Goal: Task Accomplishment & Management: Use online tool/utility

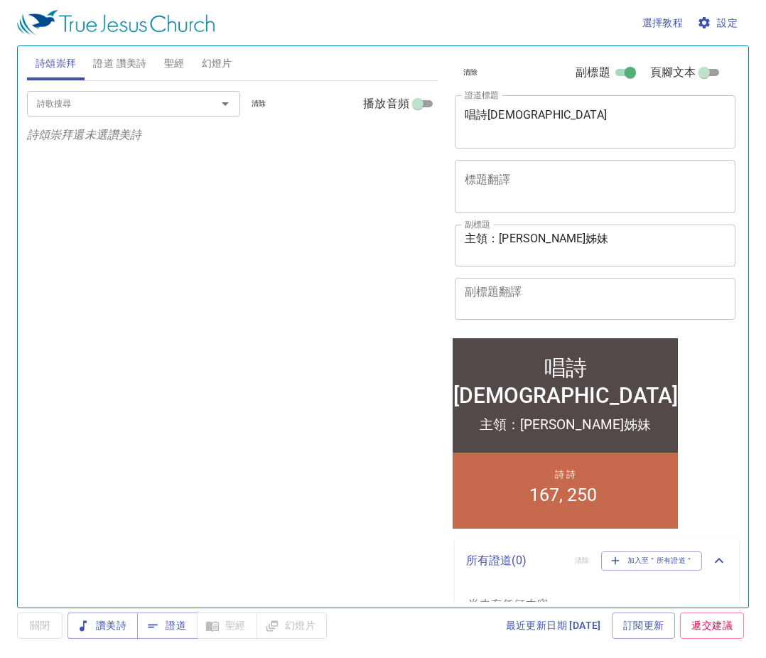
click at [284, 274] on div "詩歌搜尋 詩歌搜尋 清除 播放音頻 詩頌崇拜還未選讚美詩" at bounding box center [232, 338] width 411 height 514
click at [124, 72] on span "證道 讚美詩" at bounding box center [119, 64] width 53 height 18
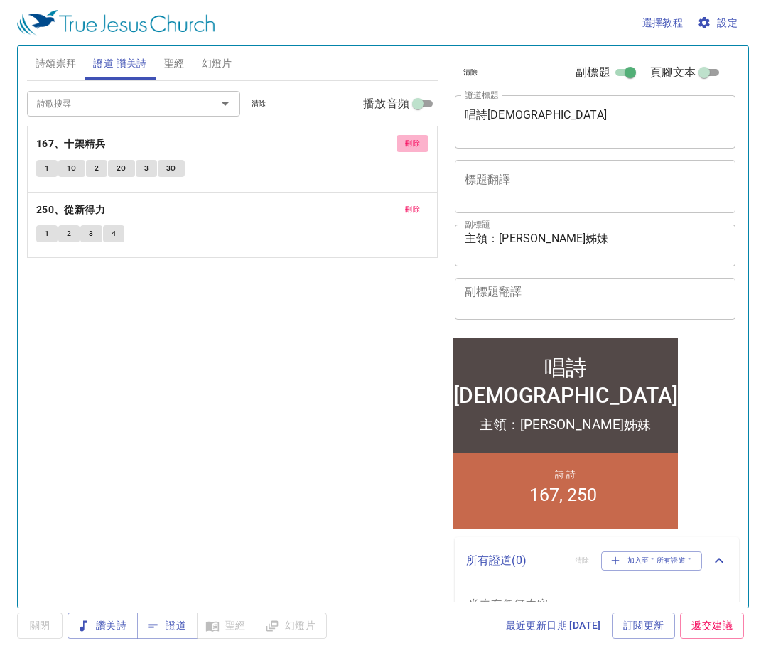
click at [410, 143] on span "刪除" at bounding box center [412, 143] width 15 height 13
click at [414, 151] on button "刪除" at bounding box center [412, 143] width 32 height 17
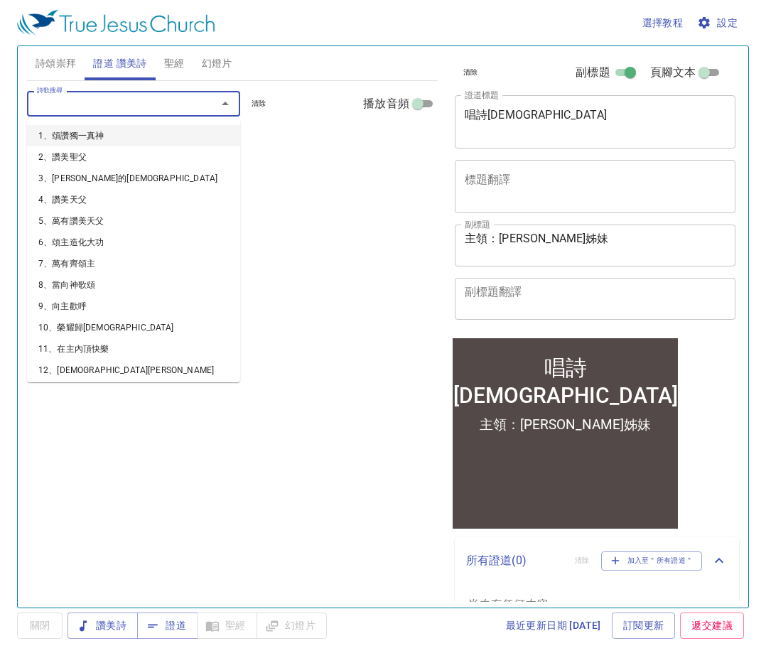
click at [186, 111] on input "詩歌搜尋" at bounding box center [112, 103] width 163 height 16
type input "23"
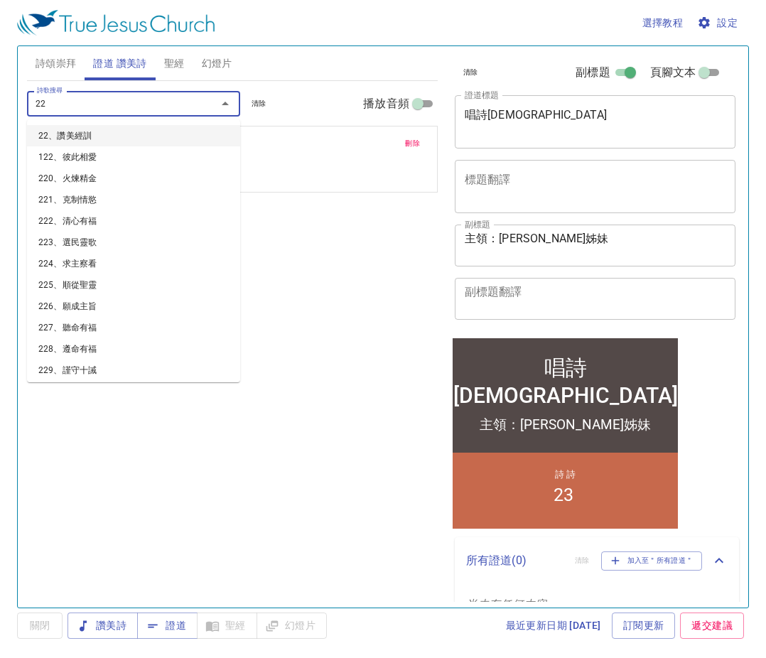
type input "228"
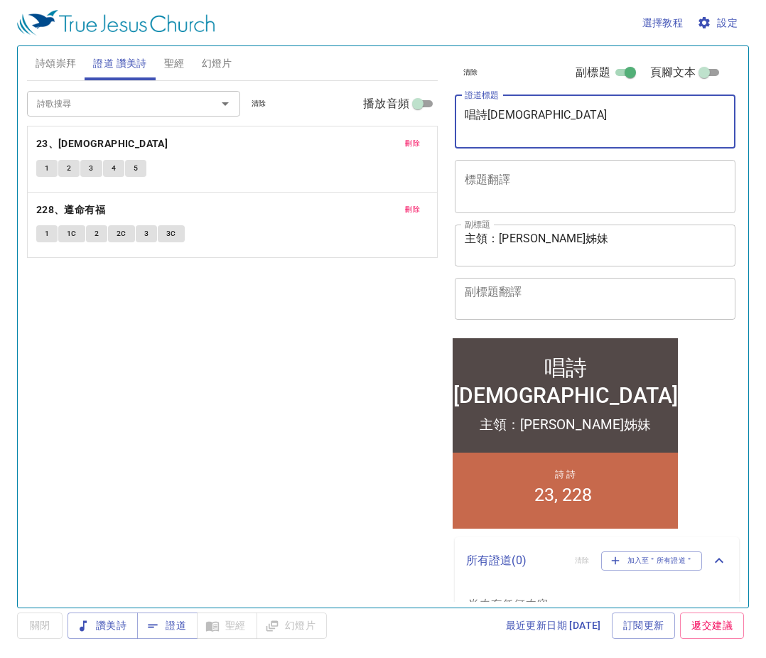
drag, startPoint x: 534, startPoint y: 122, endPoint x: 445, endPoint y: 118, distance: 89.6
click at [445, 118] on div "清除 副標題 頁腳文本 證道標題 唱詩祈禱會 x 證道標題 標題翻譯 x 標題翻譯 副標題 主領：洪慧娟姊妹 x 副標題 副標題翻譯 x 副標題翻譯 頁腳文本…" at bounding box center [593, 320] width 301 height 561
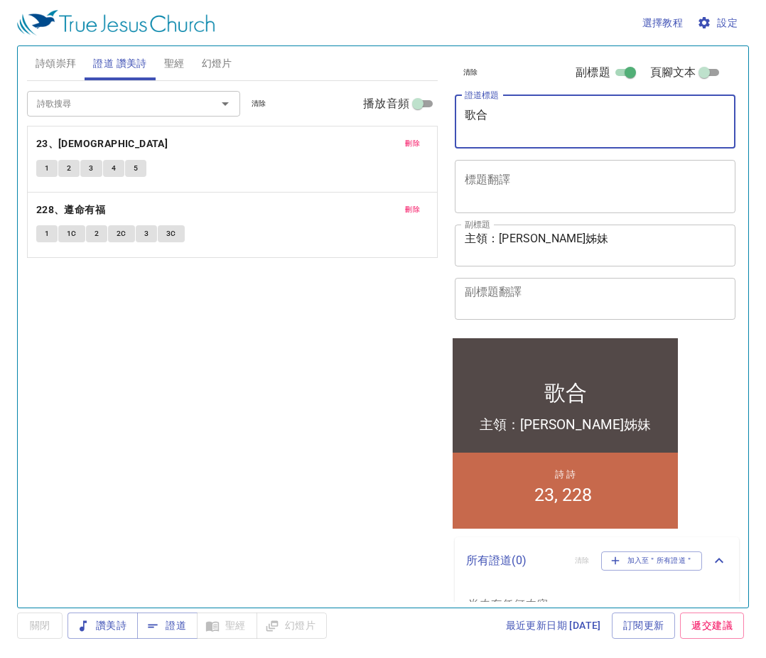
type textarea "歌"
type textarea "合理的要求"
click at [538, 241] on textarea "主領：洪慧娟姊妹" at bounding box center [595, 245] width 261 height 27
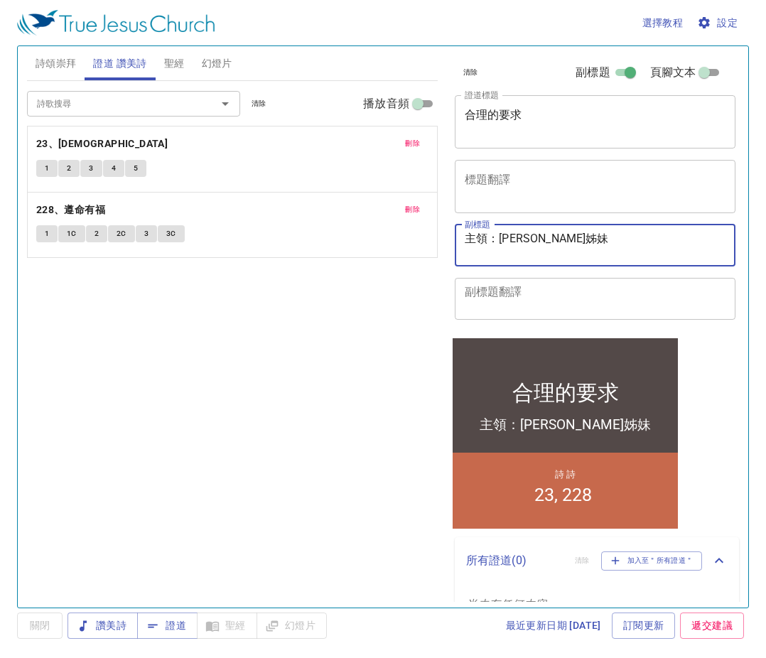
drag, startPoint x: 556, startPoint y: 239, endPoint x: 498, endPoint y: 247, distance: 58.8
click at [498, 247] on textarea "主領：洪慧娟姊妹" at bounding box center [595, 245] width 261 height 27
type textarea "主領：[PERSON_NAME]弟兄"
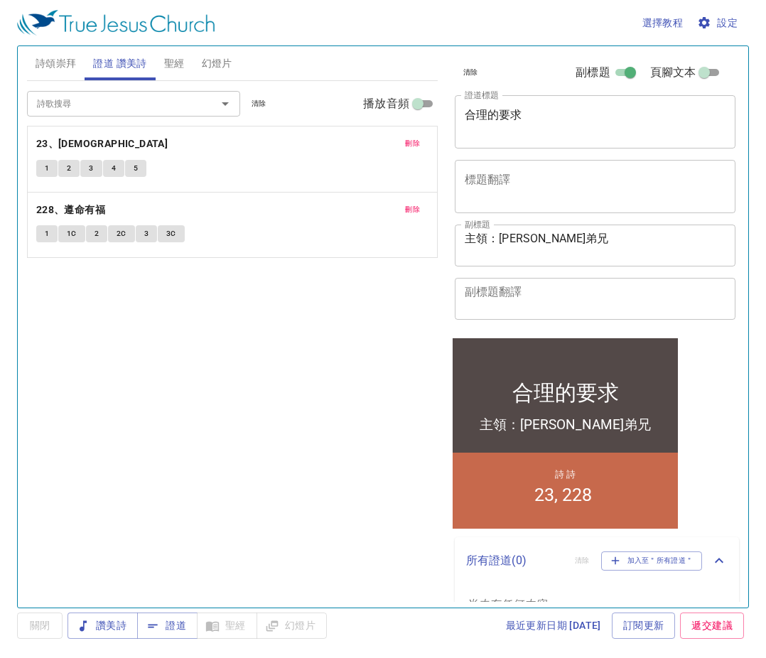
click at [320, 440] on div "詩歌搜尋 詩歌搜尋 清除 播放音頻 刪除 23、聖經寶貴 1 2 3 4 5 刪除 228、遵命有福 1 1C 2 2C 3 3C" at bounding box center [232, 338] width 411 height 514
click at [212, 58] on span "幻燈片" at bounding box center [217, 64] width 31 height 18
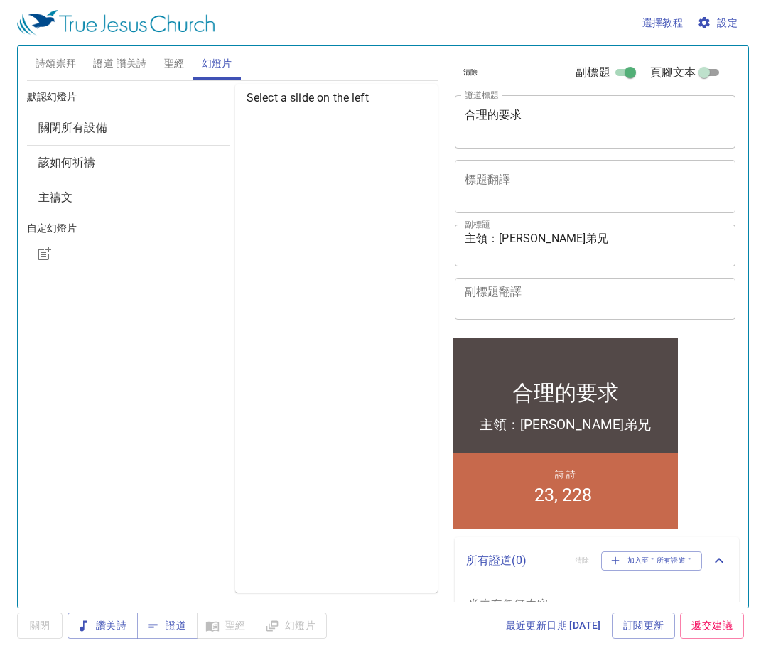
click at [116, 65] on span "證道 讚美詩" at bounding box center [119, 64] width 53 height 18
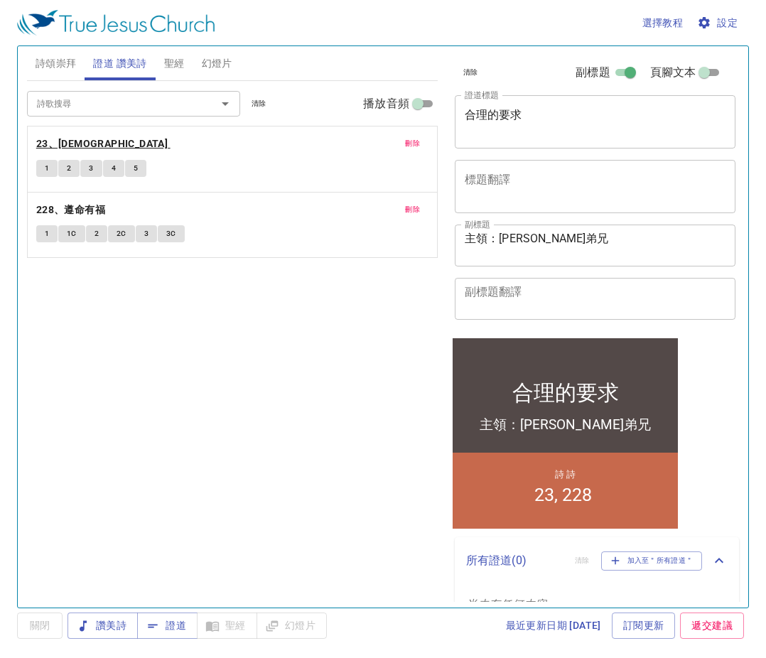
click at [90, 142] on b "23、[DEMOGRAPHIC_DATA]" at bounding box center [101, 144] width 131 height 18
click at [170, 70] on span "聖經" at bounding box center [174, 64] width 21 height 18
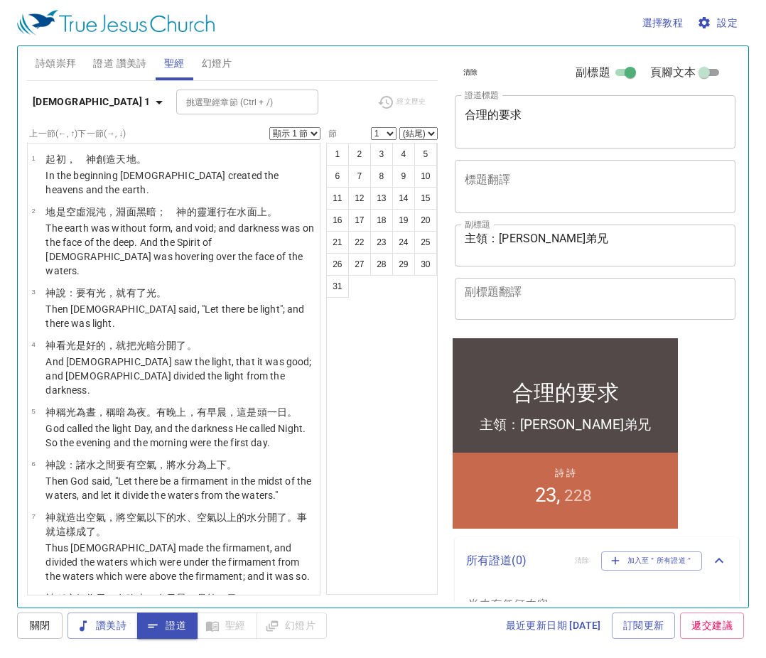
click at [715, 21] on span "設定" at bounding box center [719, 23] width 38 height 18
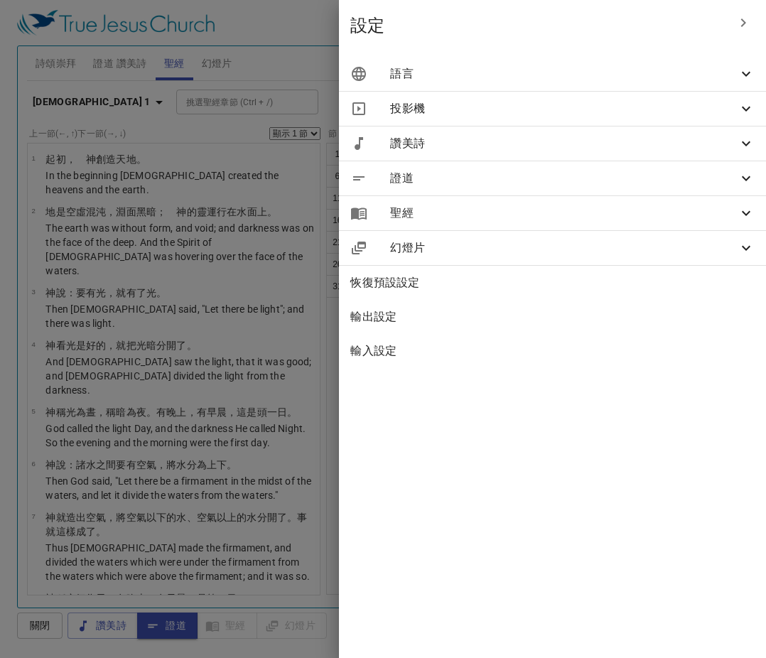
click at [607, 85] on div "語言" at bounding box center [552, 74] width 427 height 34
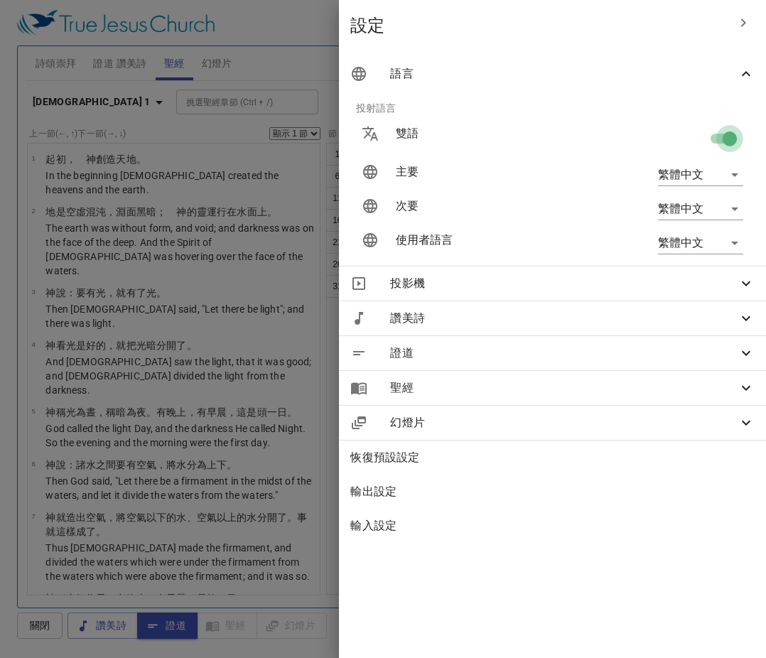
click at [713, 136] on input "checkbox" at bounding box center [729, 141] width 81 height 27
checkbox input "false"
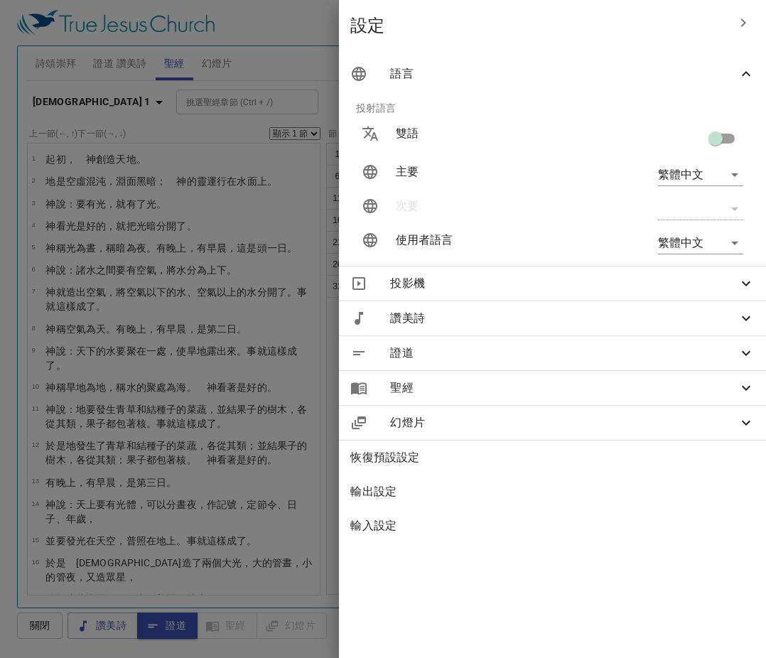
click at [284, 80] on div at bounding box center [383, 329] width 766 height 658
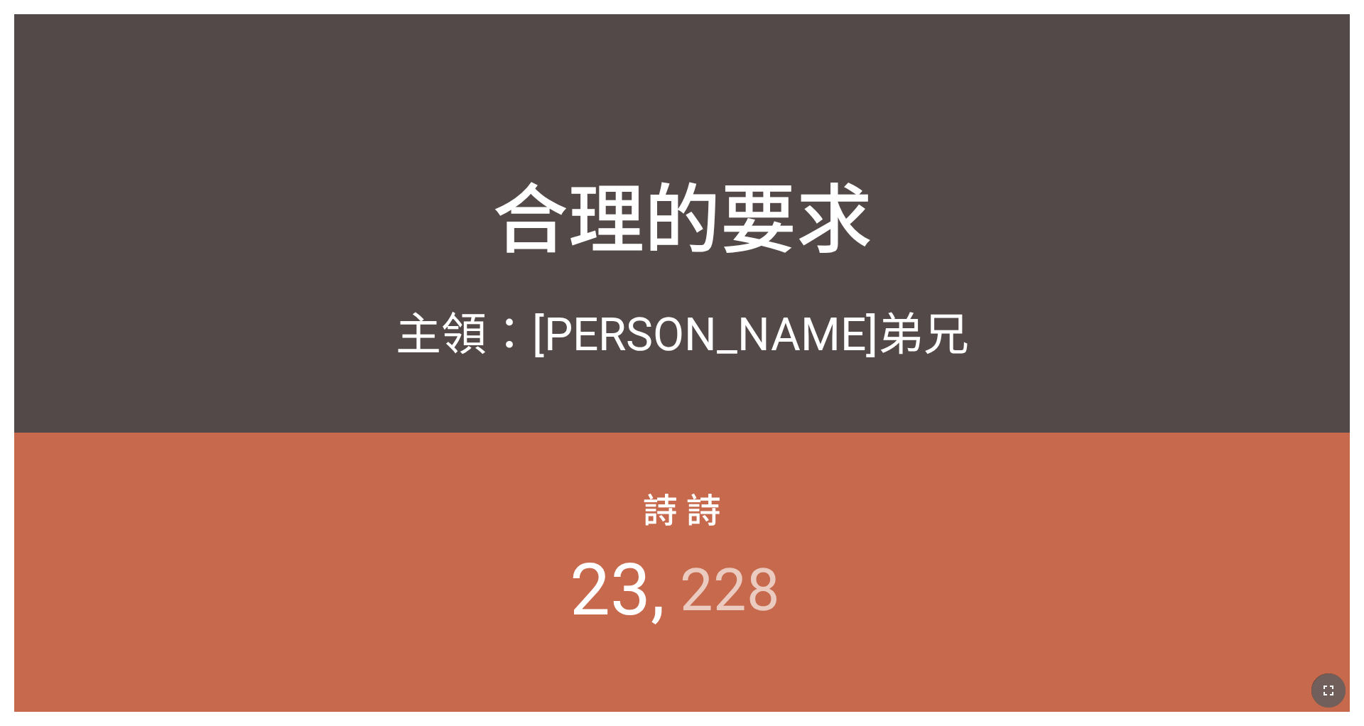
click at [1334, 686] on icon "button" at bounding box center [1328, 690] width 17 height 17
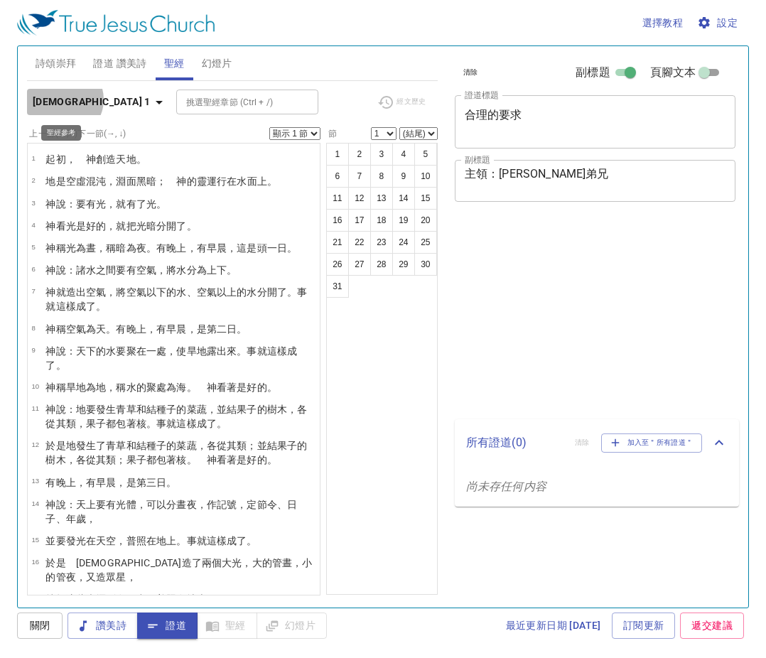
click at [63, 99] on b "創世記 1" at bounding box center [92, 102] width 118 height 18
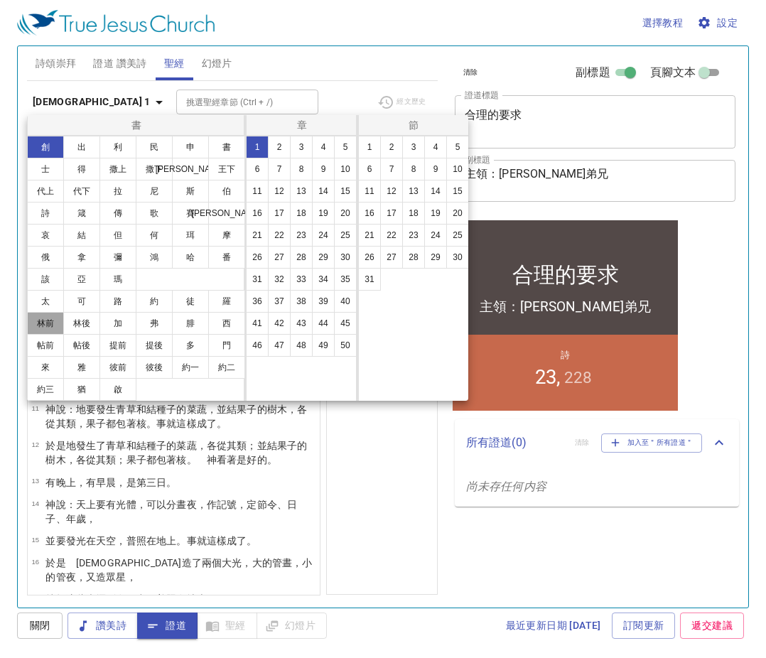
click at [58, 326] on button "林前" at bounding box center [45, 323] width 37 height 23
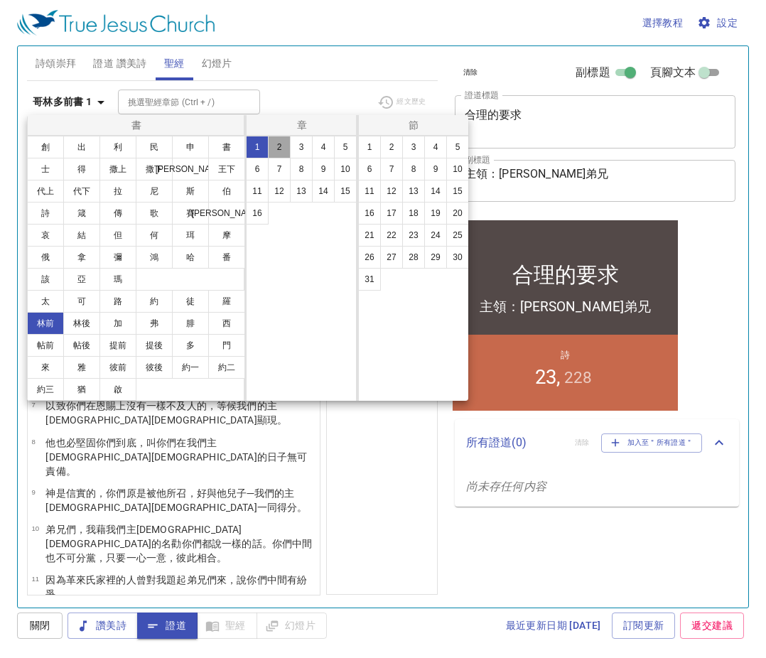
click at [277, 151] on button "2" at bounding box center [279, 147] width 23 height 23
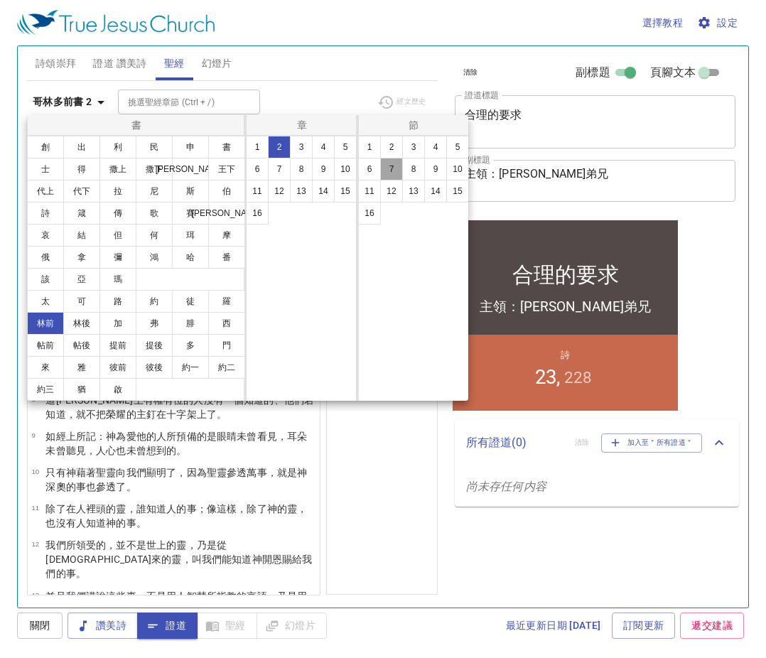
click at [388, 175] on button "7" at bounding box center [391, 169] width 23 height 23
select select "7"
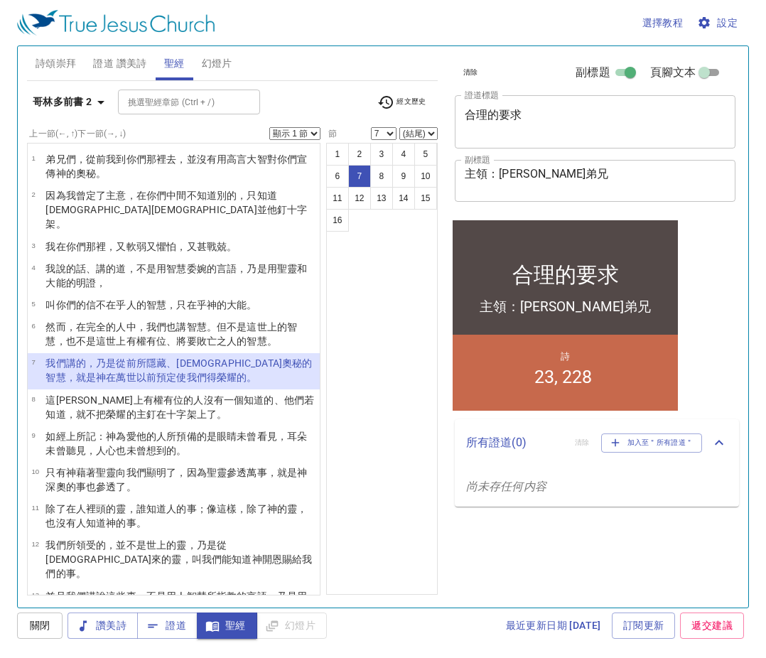
click at [387, 262] on div "1 2 3 4 5 6 7 8 9 10 11 12 13 14 15 16" at bounding box center [382, 369] width 112 height 452
click at [399, 299] on div "1 2 3 4 5 6 7 8 9 10 11 12 13 14 15 16" at bounding box center [382, 369] width 112 height 452
click at [388, 273] on div "1 2 3 4 5 6 7 8 9 10 11 12 13 14 15 16" at bounding box center [382, 369] width 112 height 452
click at [79, 105] on b "哥林多前書 2" at bounding box center [63, 102] width 60 height 18
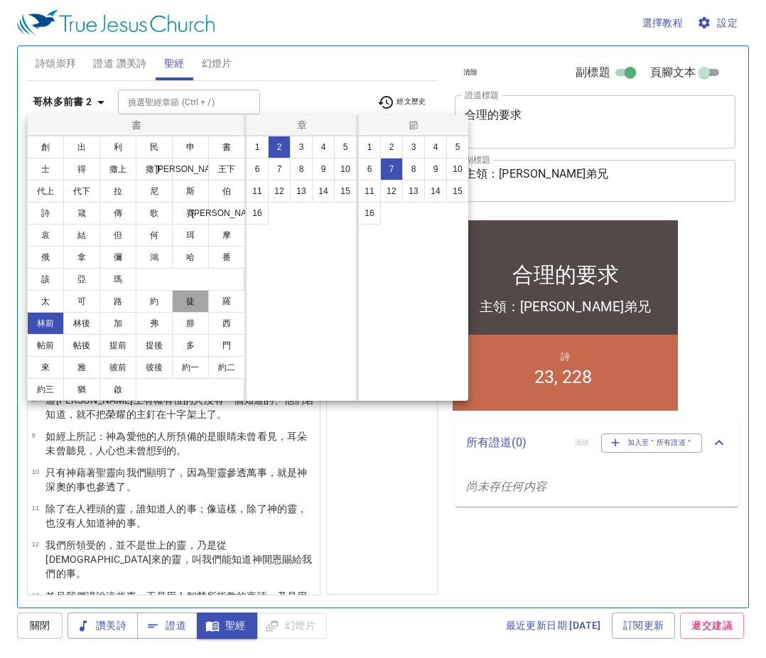
click at [200, 306] on button "徒" at bounding box center [190, 301] width 37 height 23
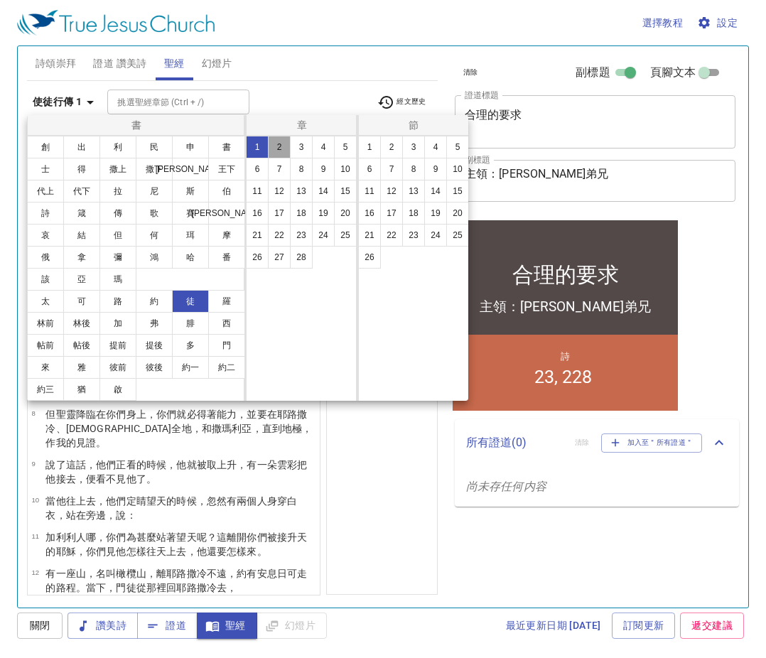
click at [280, 156] on button "2" at bounding box center [279, 147] width 23 height 23
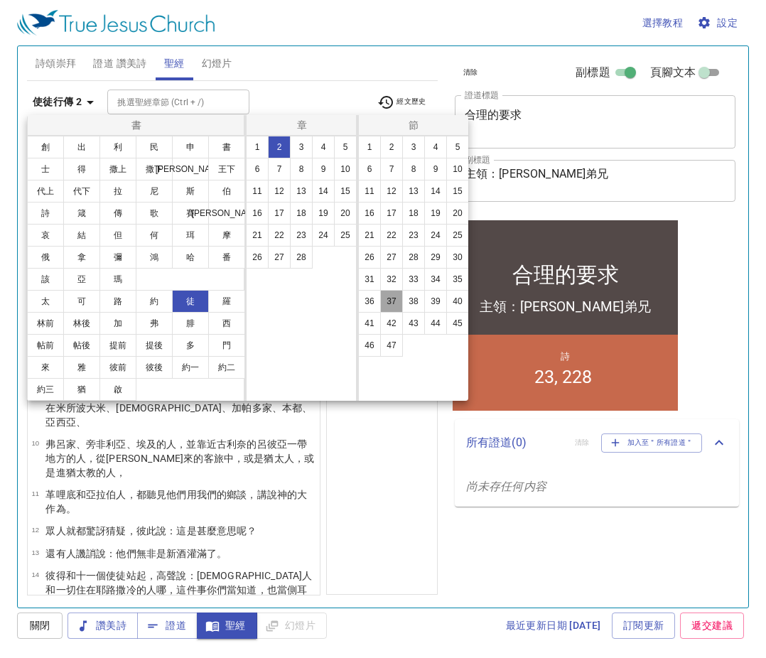
click at [393, 300] on button "37" at bounding box center [391, 301] width 23 height 23
select select "37"
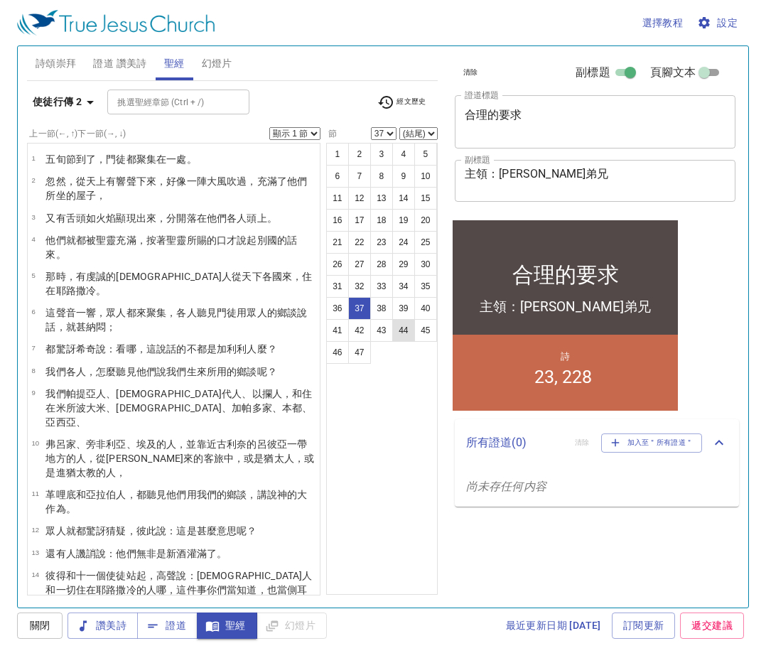
scroll to position [994, 0]
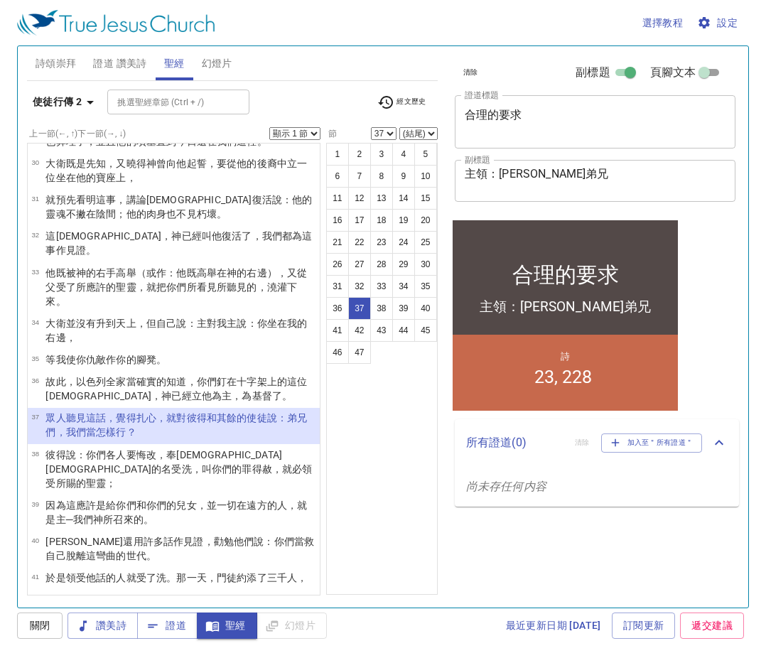
click at [383, 432] on div "1 2 3 4 5 6 7 8 9 10 11 12 13 14 15 16 17 18 19 20 21 22 23 24 25 26 27 28 29 3…" at bounding box center [382, 369] width 112 height 452
click at [282, 135] on select "顯示 1 節 顯示 2 節 顯示 3 節 顯示 4 節 顯示 5 節" at bounding box center [294, 133] width 51 height 13
click at [269, 127] on select "顯示 1 節 顯示 2 節 顯示 3 節 顯示 4 節 顯示 5 節" at bounding box center [294, 133] width 51 height 13
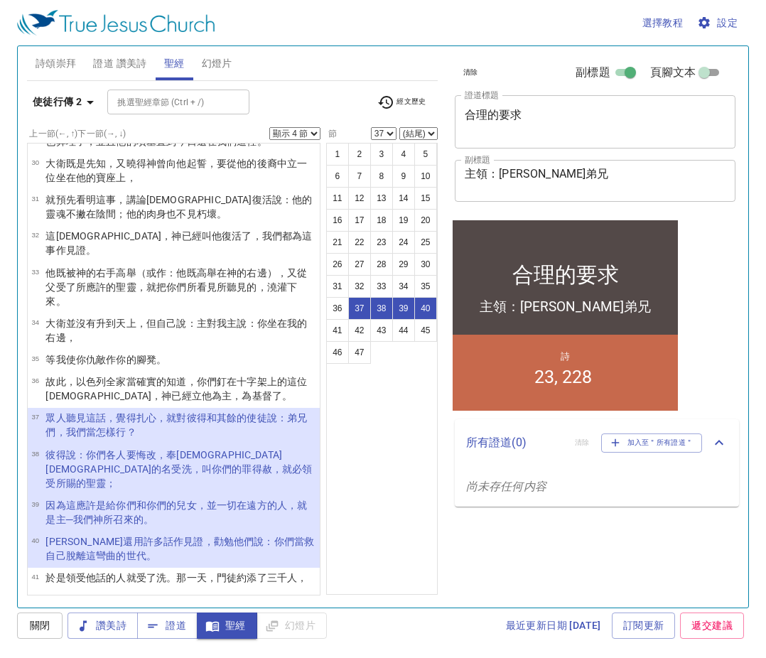
click at [318, 133] on select "顯示 1 節 顯示 2 節 顯示 3 節 顯示 4 節 顯示 5 節" at bounding box center [294, 133] width 51 height 13
select select "5"
click at [269, 127] on select "顯示 1 節 顯示 2 節 顯示 3 節 顯示 4 節 顯示 5 節" at bounding box center [294, 133] width 51 height 13
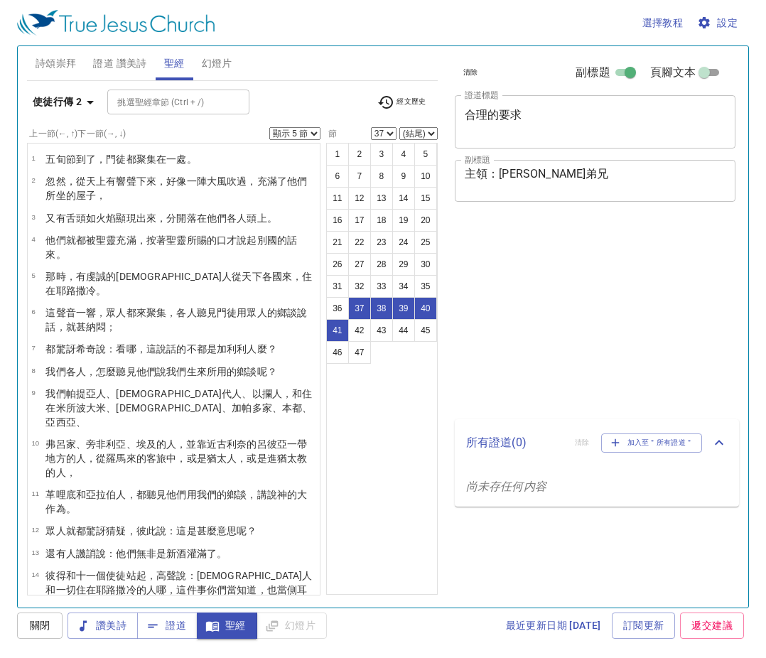
select select "5"
select select "37"
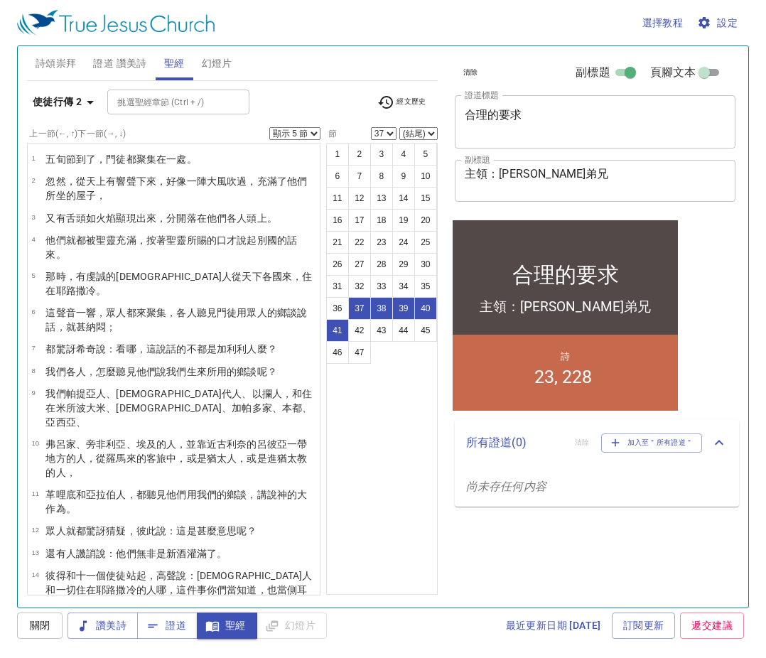
scroll to position [994, 0]
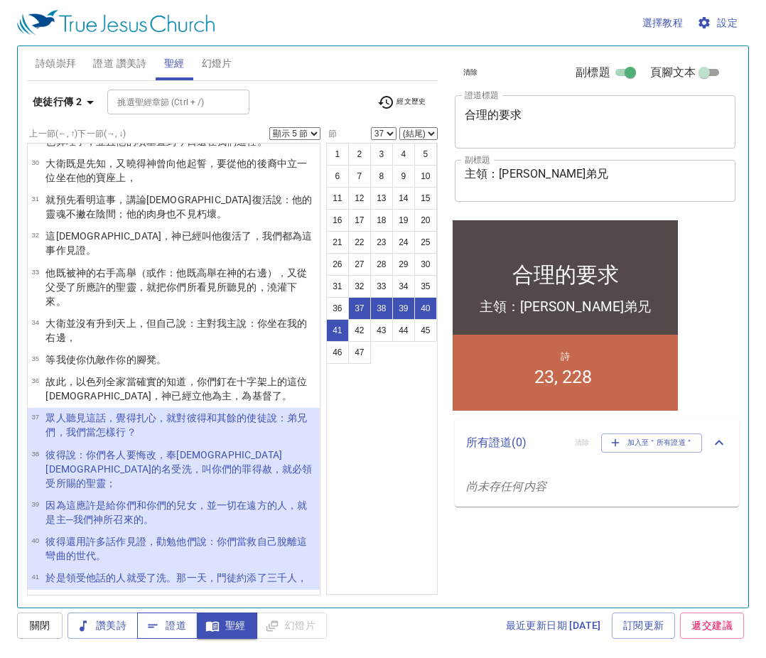
click at [180, 624] on span "證道" at bounding box center [167, 626] width 38 height 18
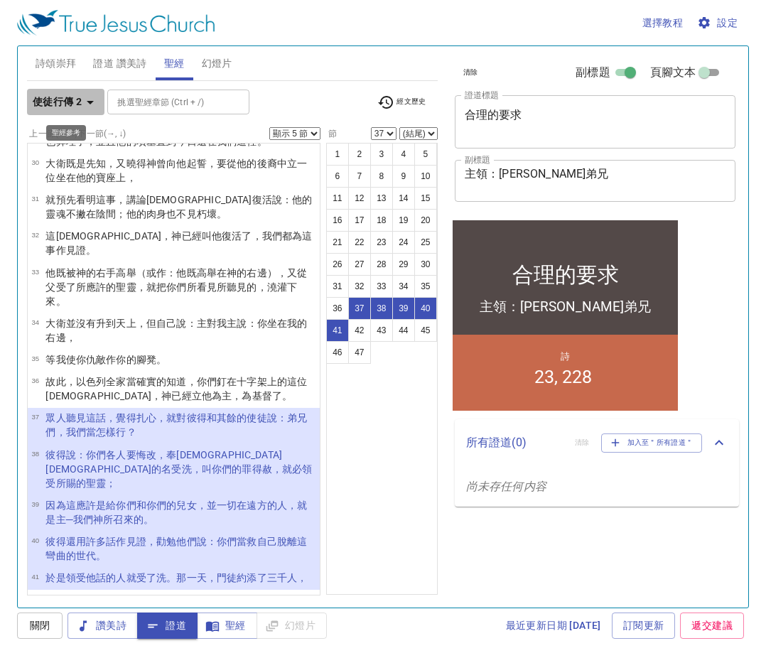
click at [64, 100] on b "使徒行傳 2" at bounding box center [57, 102] width 49 height 18
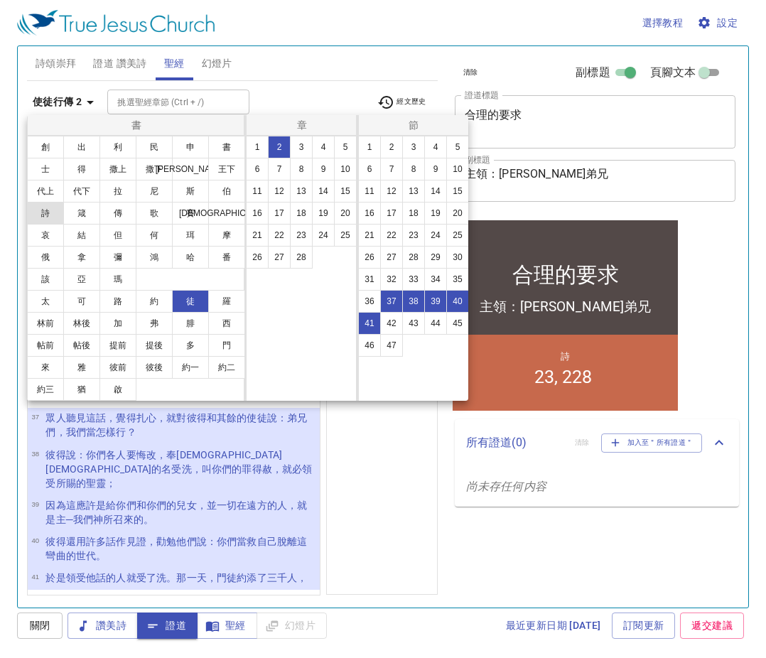
click at [57, 215] on button "詩" at bounding box center [45, 213] width 37 height 23
select select "1"
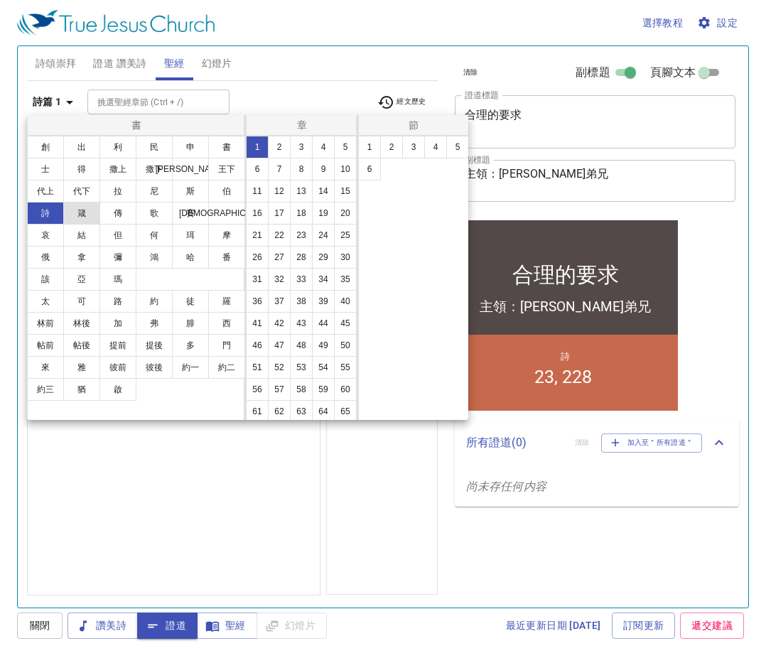
scroll to position [0, 0]
click at [391, 148] on button "2" at bounding box center [391, 147] width 23 height 23
select select "2"
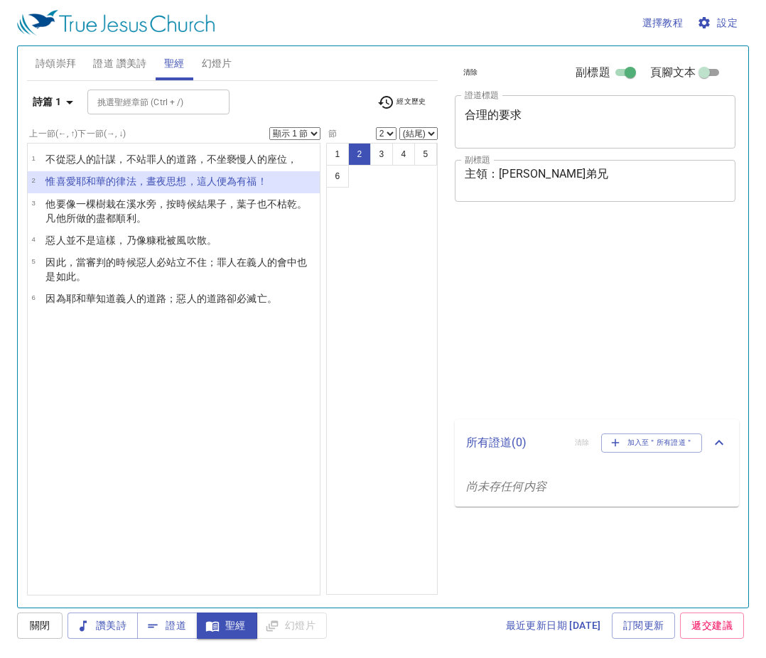
select select "2"
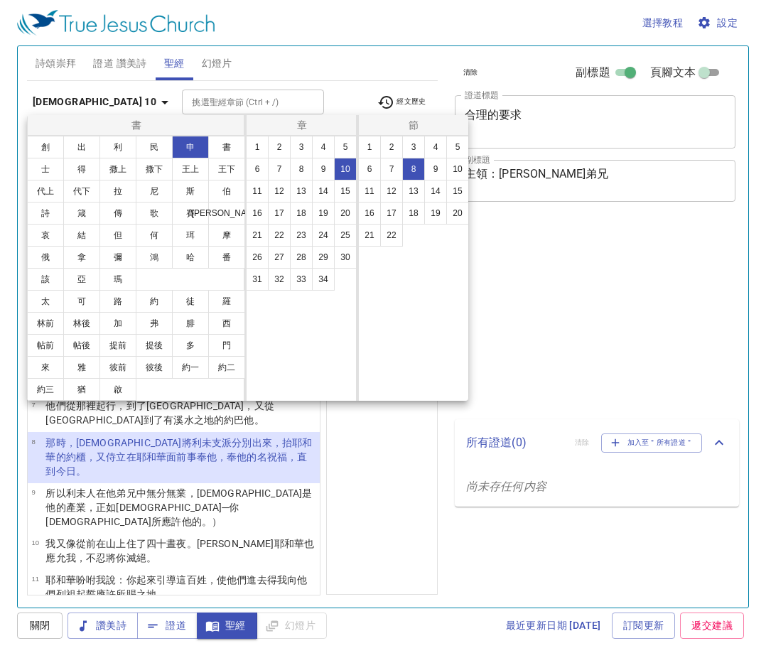
select select "8"
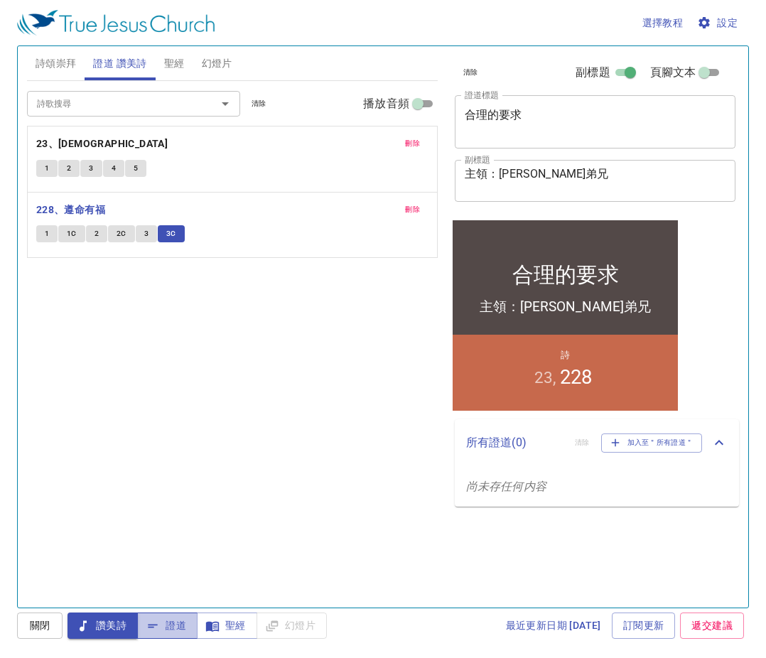
click at [156, 622] on icon "button" at bounding box center [153, 626] width 14 height 14
click at [317, 462] on div "詩歌搜尋 詩歌搜尋 清除 播放音頻 刪除 23、聖經寶貴 1 2 3 4 5 刪除 228、遵命有福 1 1C 2 2C 3 3C" at bounding box center [232, 338] width 411 height 514
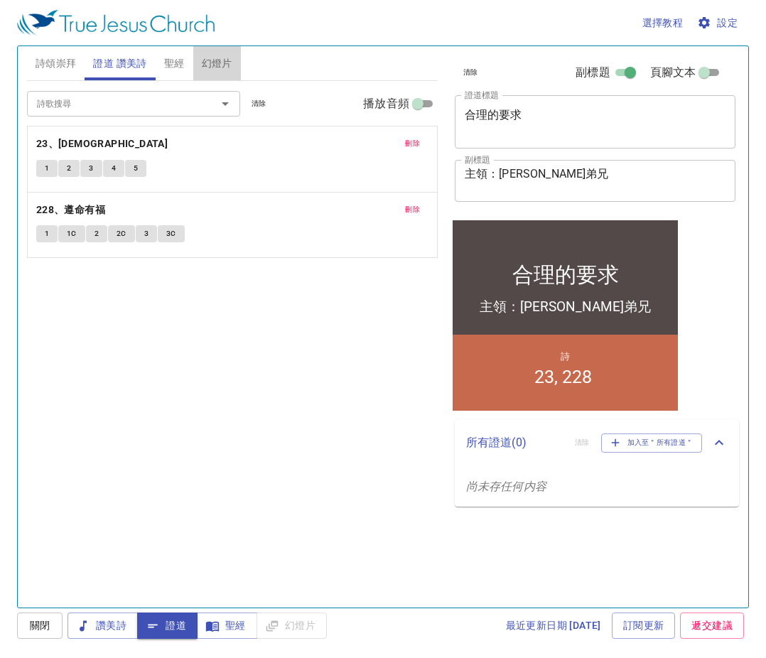
click at [204, 65] on span "幻燈片" at bounding box center [217, 64] width 31 height 18
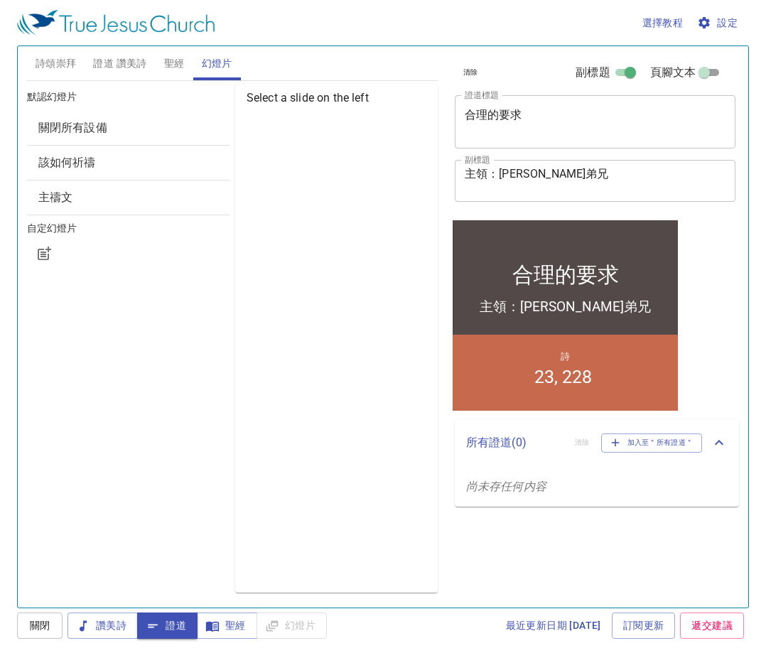
click at [131, 173] on div "該如何祈禱" at bounding box center [128, 163] width 202 height 34
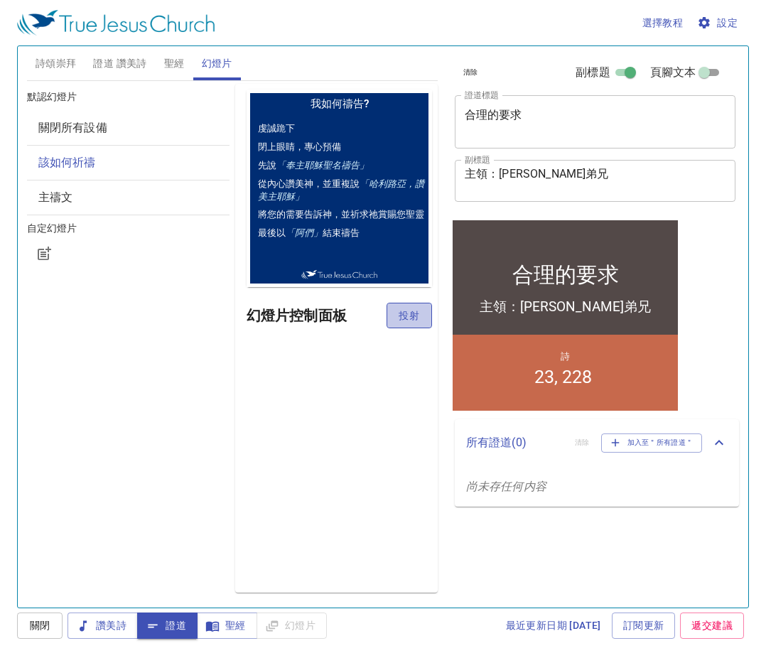
click at [396, 318] on button "投射" at bounding box center [408, 316] width 45 height 26
